Goal: Find specific page/section: Find specific page/section

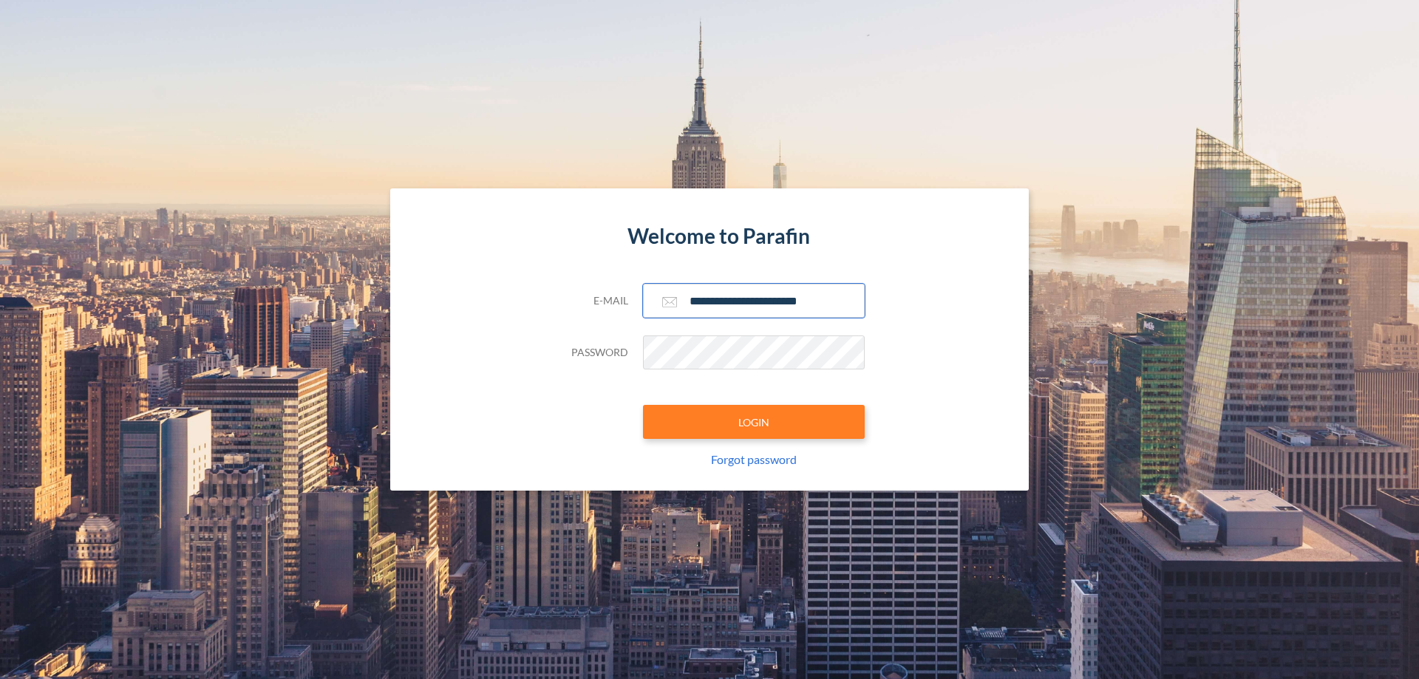
type input "**********"
click at [754, 422] on button "LOGIN" at bounding box center [754, 422] width 222 height 34
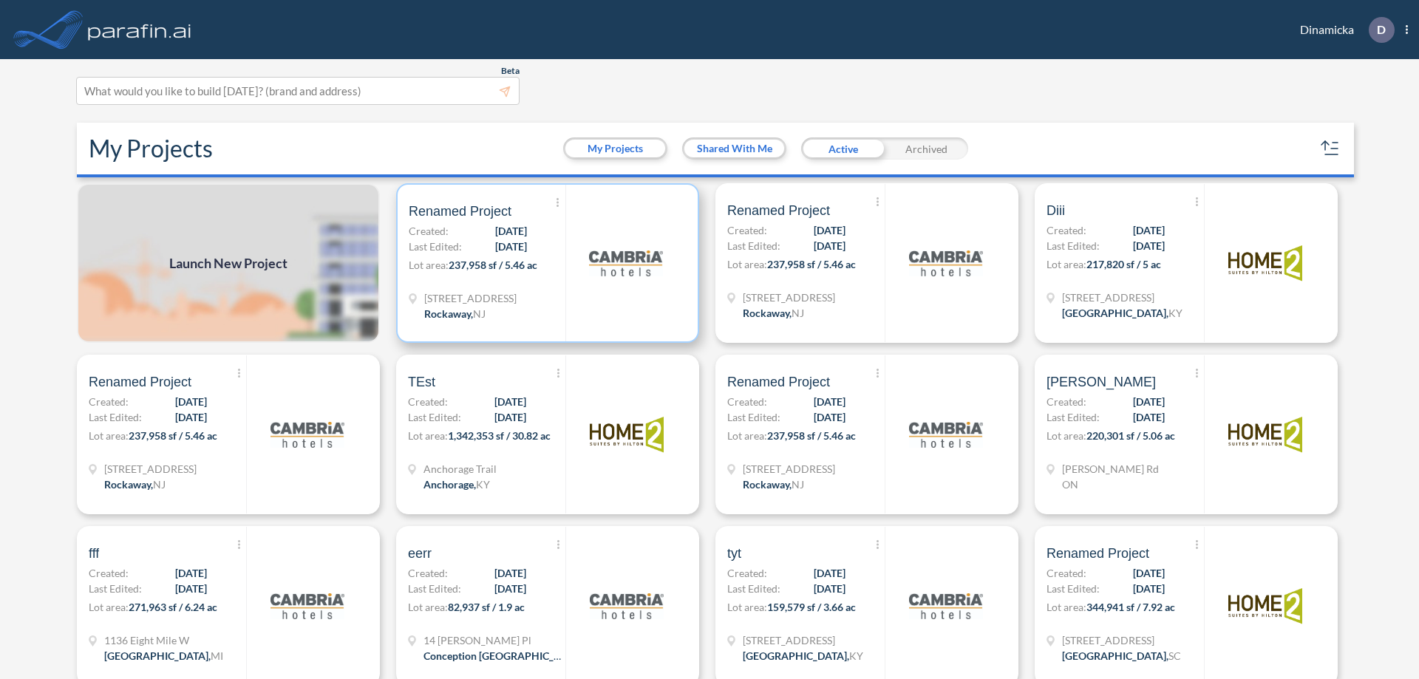
scroll to position [4, 0]
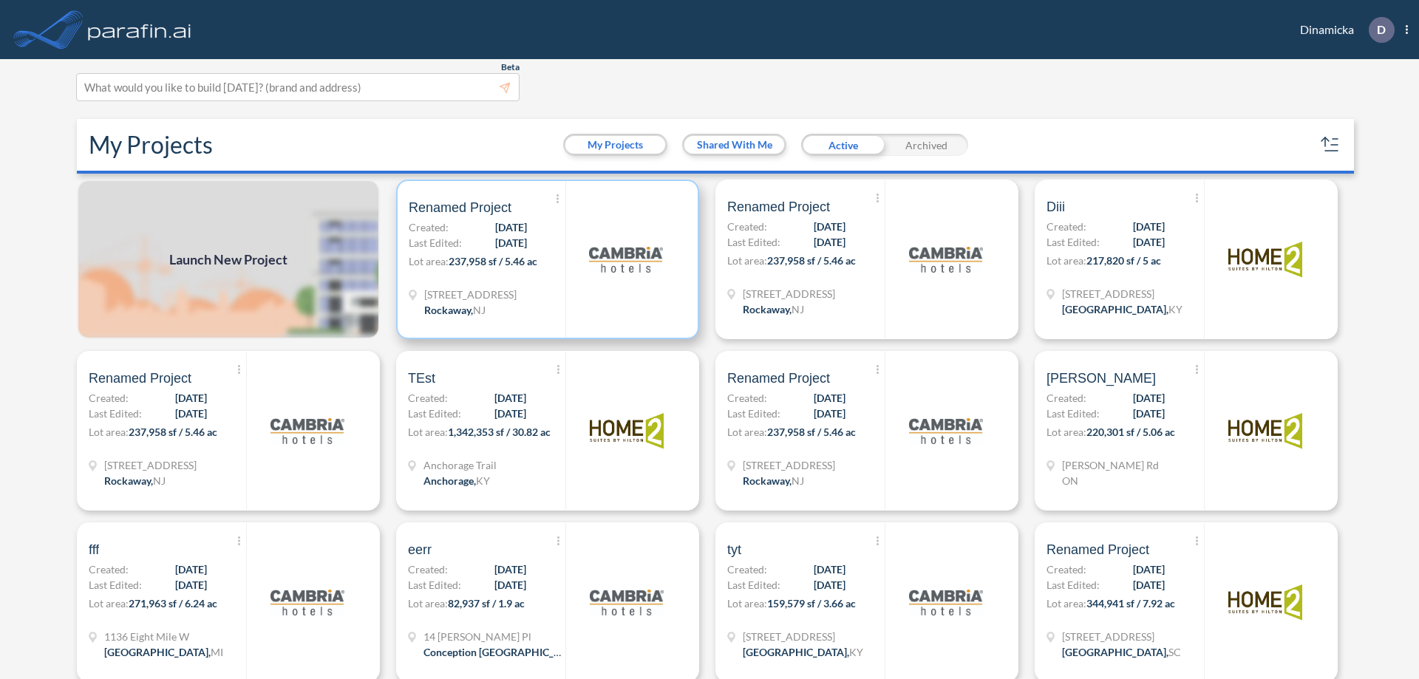
click at [545, 259] on p "Lot area: 237,958 sf / 5.46 ac" at bounding box center [487, 263] width 157 height 21
